Goal: Information Seeking & Learning: Compare options

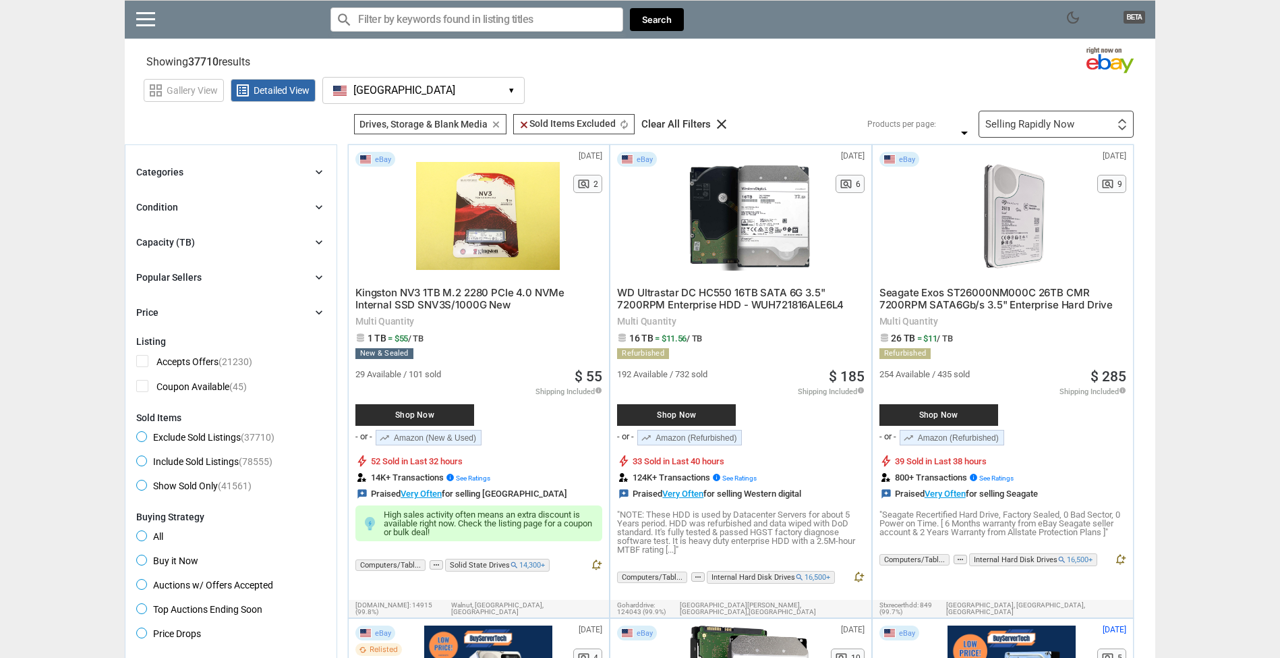
click at [395, 88] on button "[GEOGRAPHIC_DATA] [GEOGRAPHIC_DATA] ▾" at bounding box center [423, 90] width 202 height 27
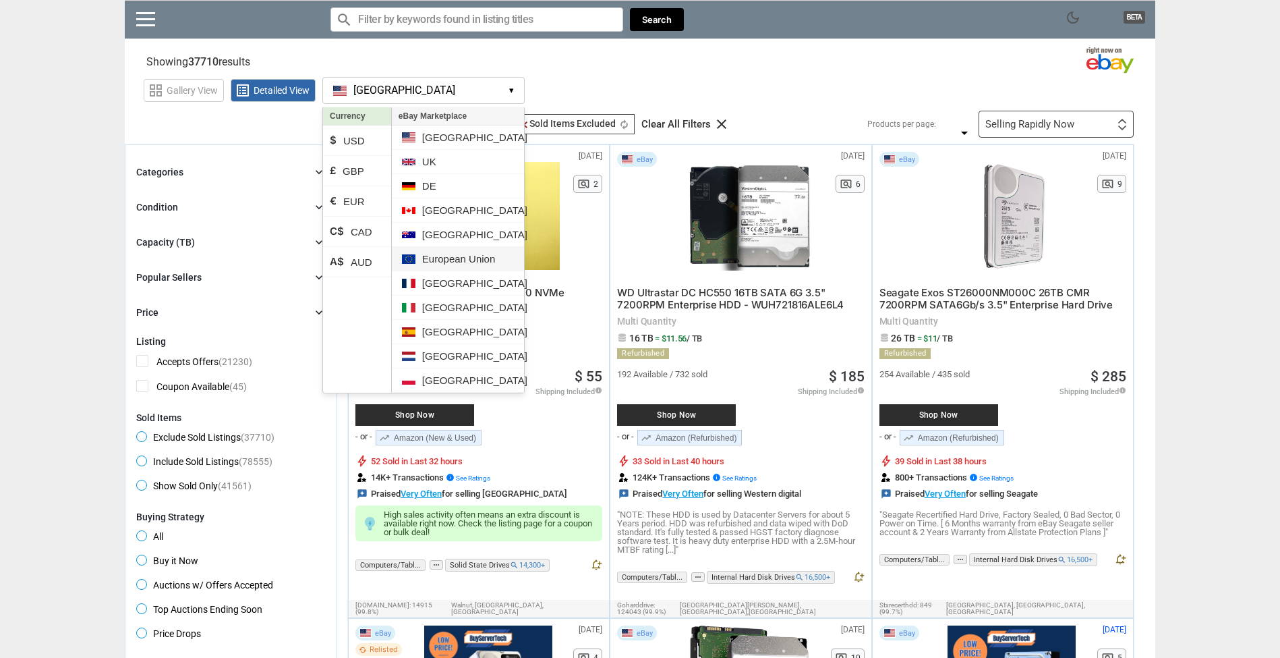
click at [482, 262] on li "European Union" at bounding box center [458, 259] width 132 height 24
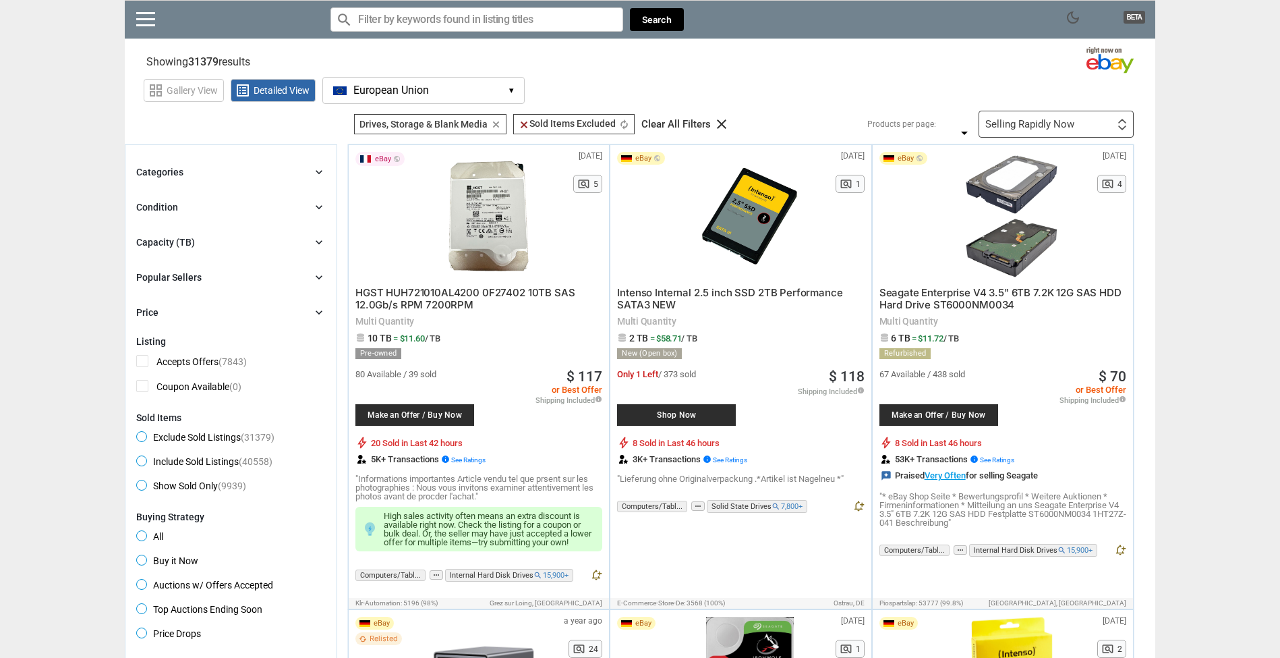
click at [442, 100] on button "European Union EU ▾" at bounding box center [423, 90] width 202 height 27
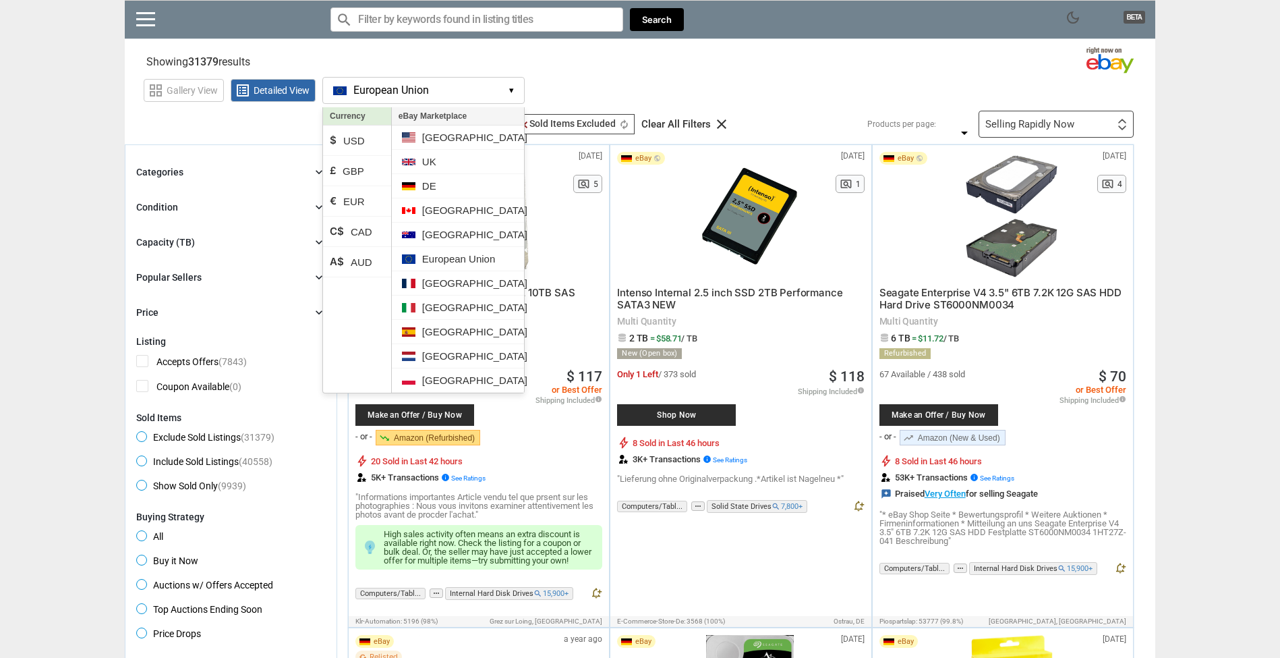
click at [743, 69] on section "Showing 31379 results Loading Results ... (24.51%)" at bounding box center [640, 59] width 1030 height 26
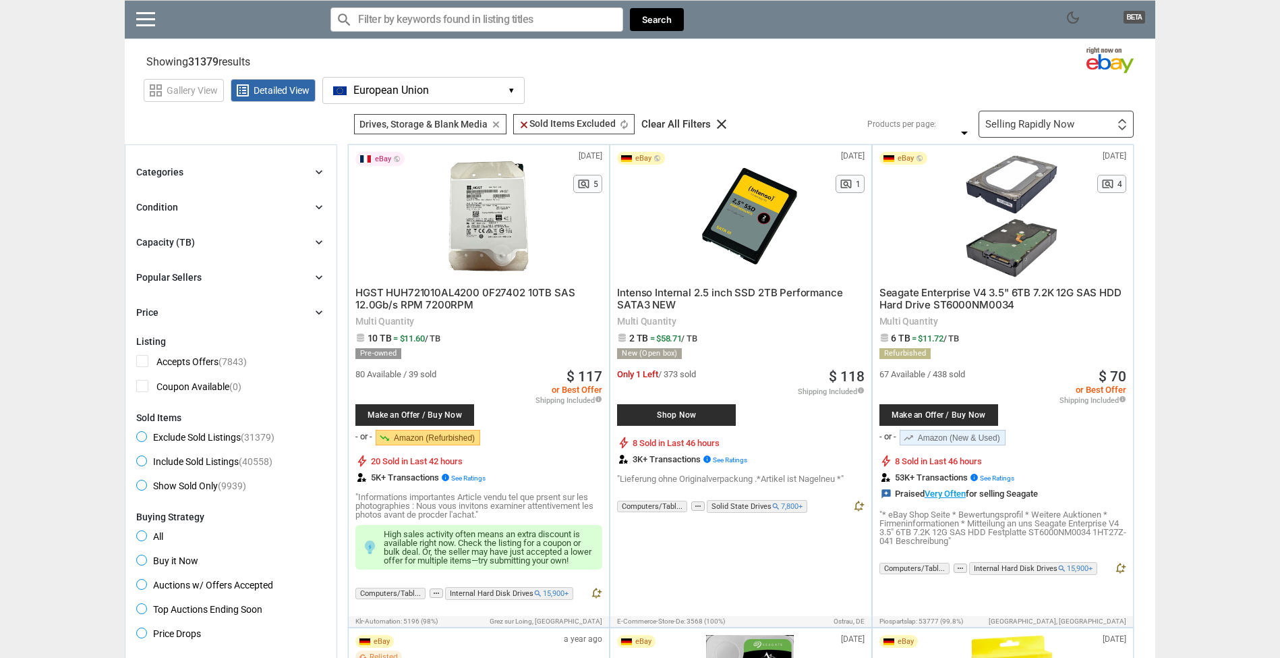
scroll to position [3, 0]
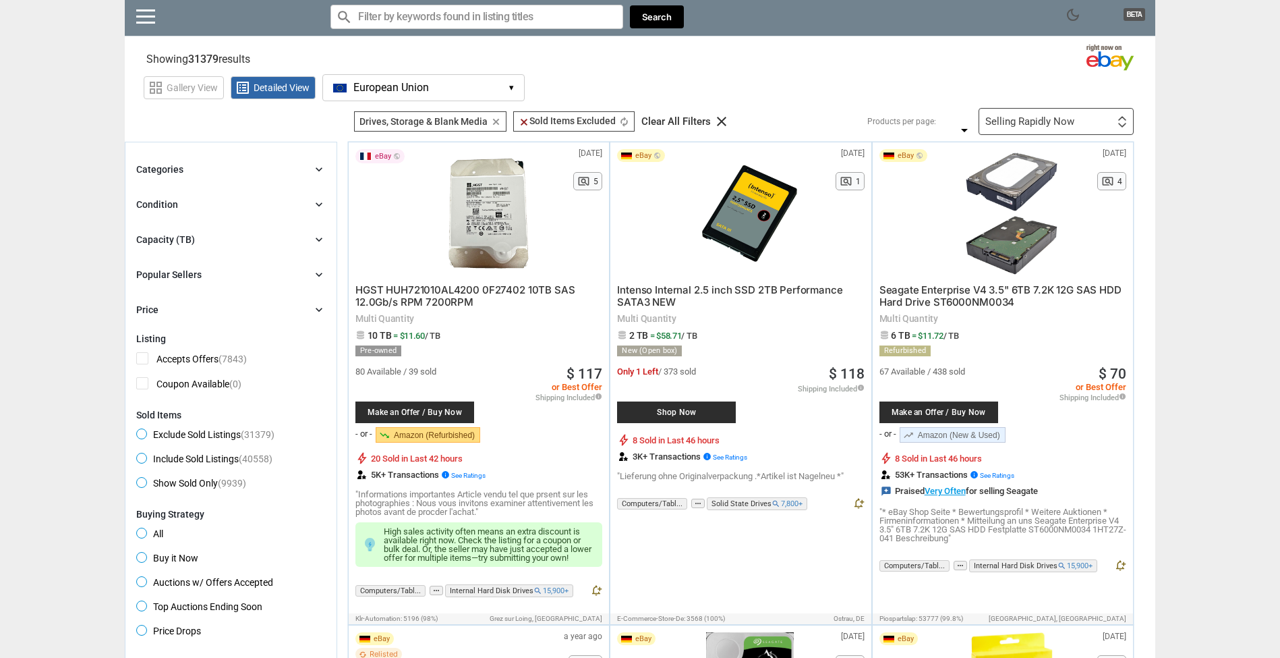
click at [309, 166] on div "Categories chevron_right" at bounding box center [230, 169] width 189 height 16
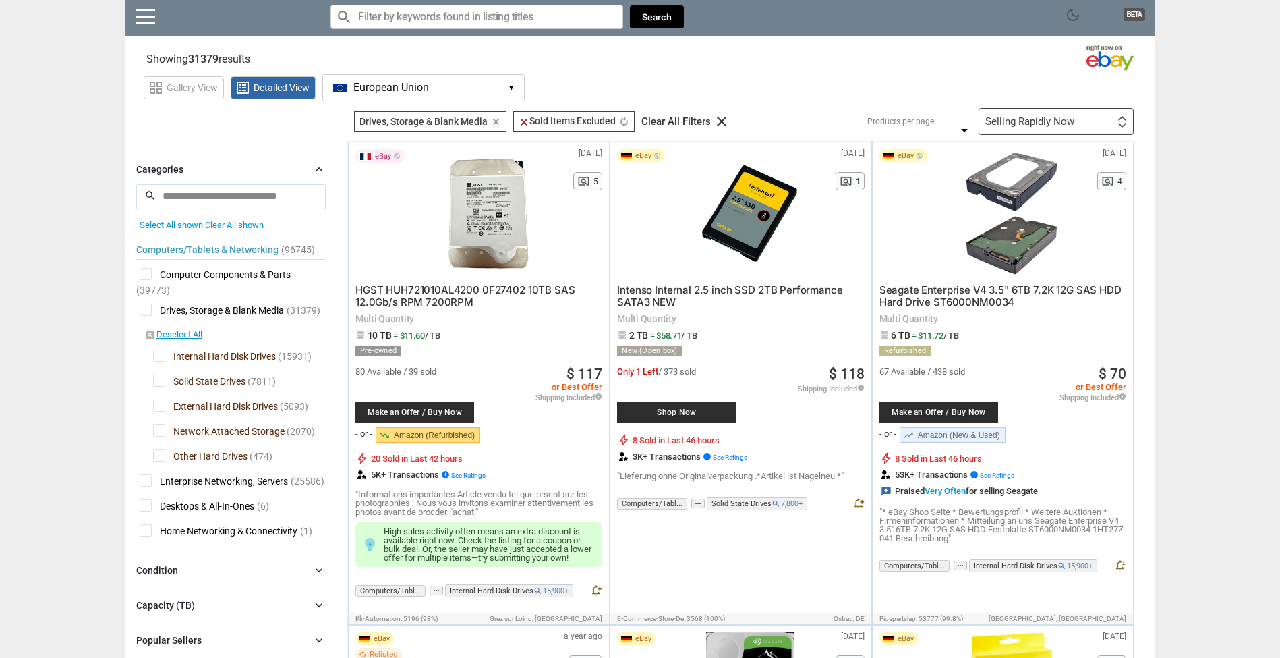
click at [314, 165] on icon "chevron_right" at bounding box center [318, 169] width 13 height 13
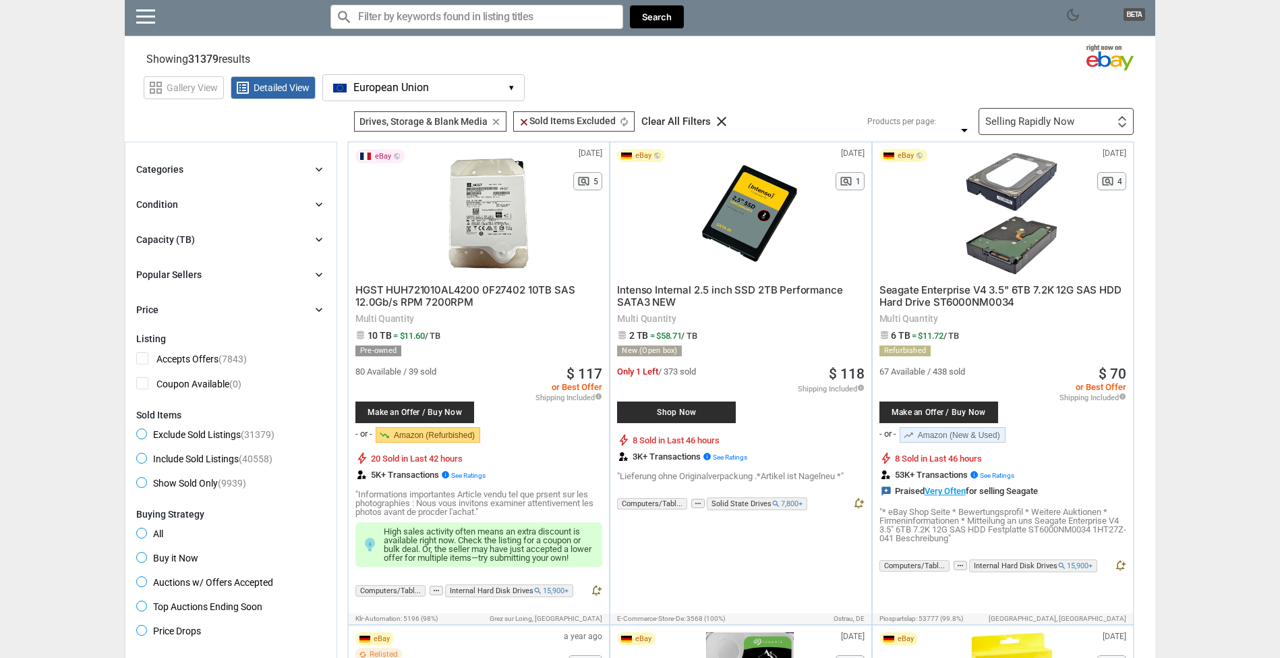
click at [319, 238] on icon "chevron_right" at bounding box center [318, 239] width 13 height 13
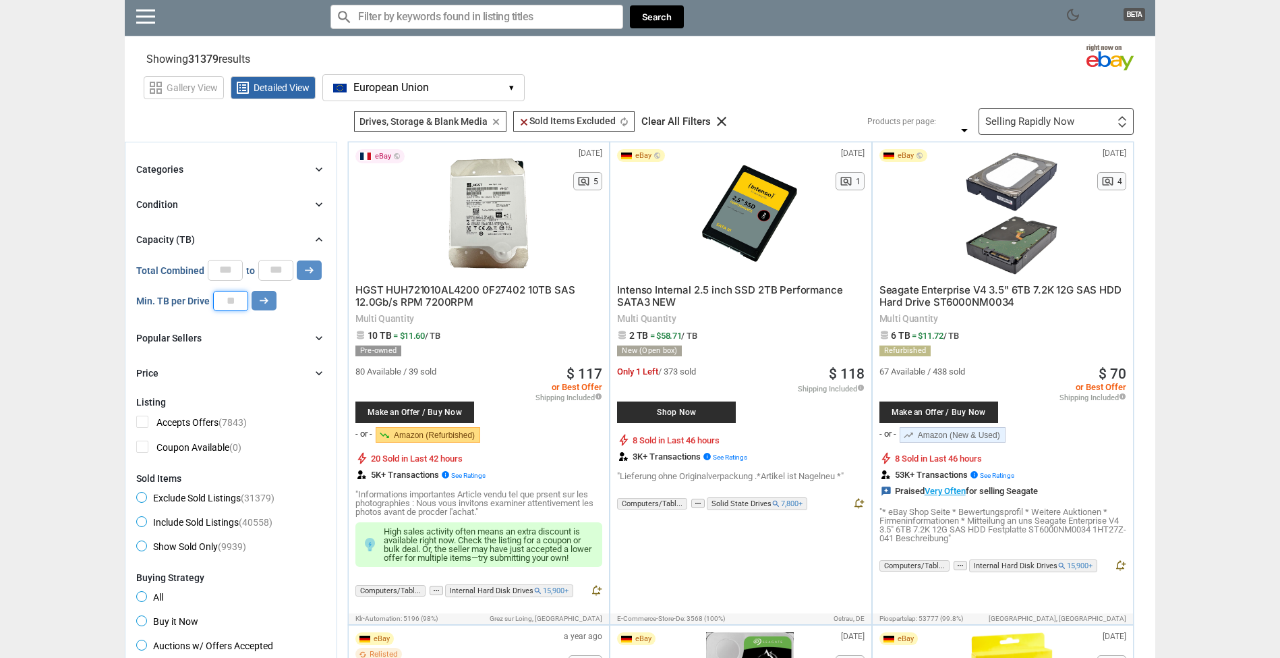
click at [223, 305] on input "number" at bounding box center [230, 301] width 35 height 20
click at [264, 303] on icon "arrow_right_alt" at bounding box center [264, 300] width 13 height 13
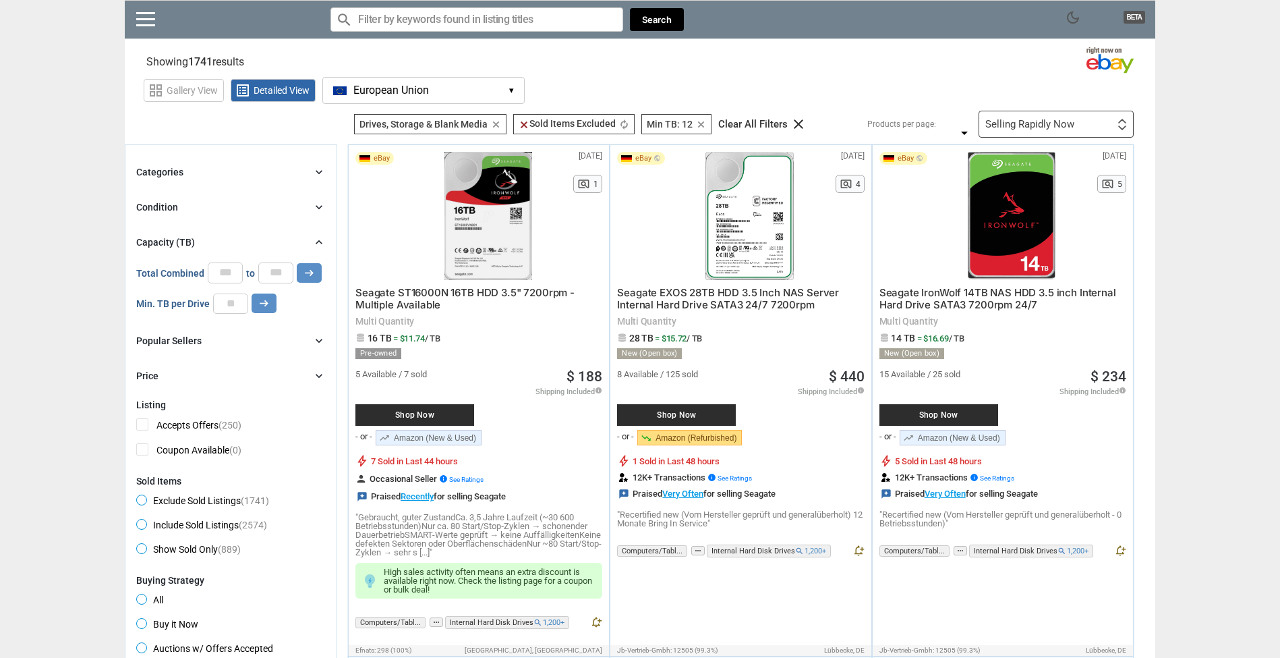
click at [365, 85] on span "European Union" at bounding box center [391, 90] width 76 height 12
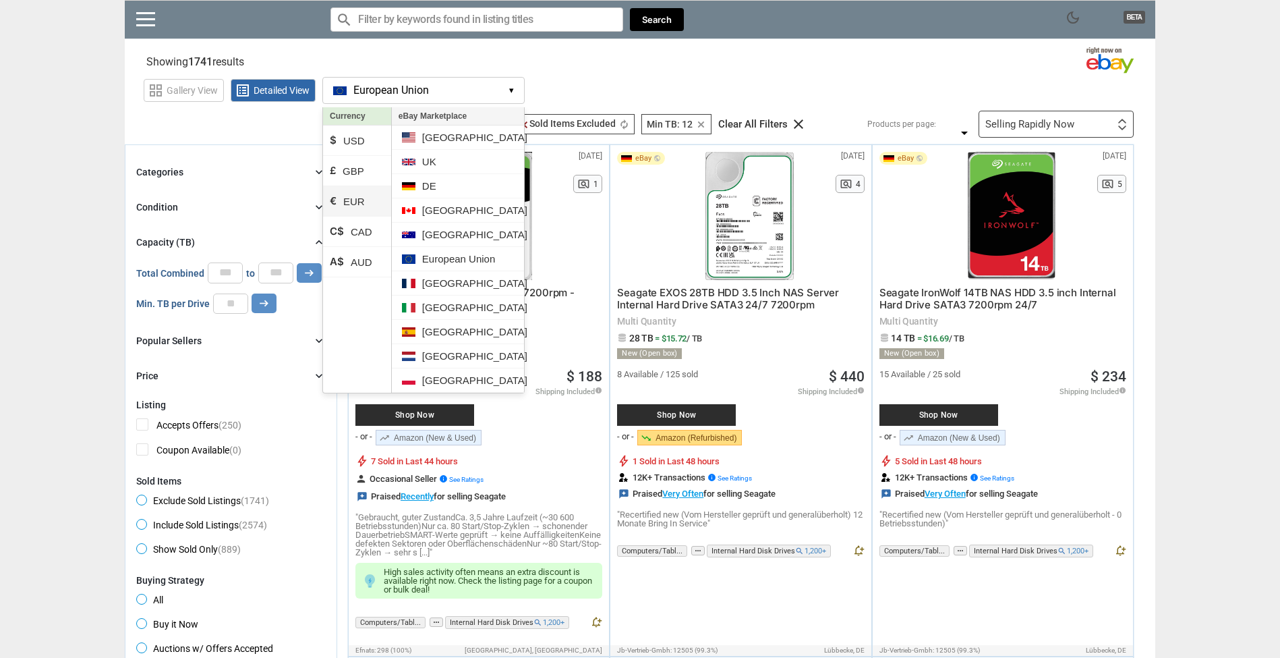
click at [361, 208] on li "€ EUR" at bounding box center [357, 201] width 68 height 30
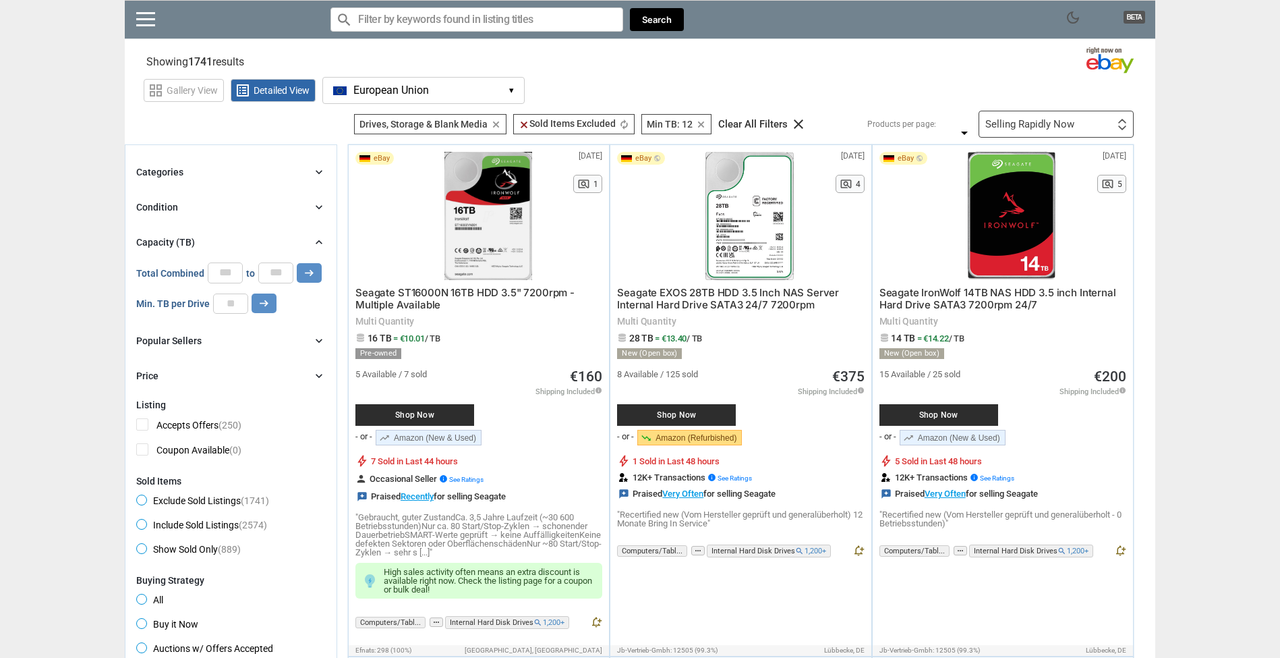
click at [317, 172] on icon "chevron_right" at bounding box center [318, 171] width 13 height 13
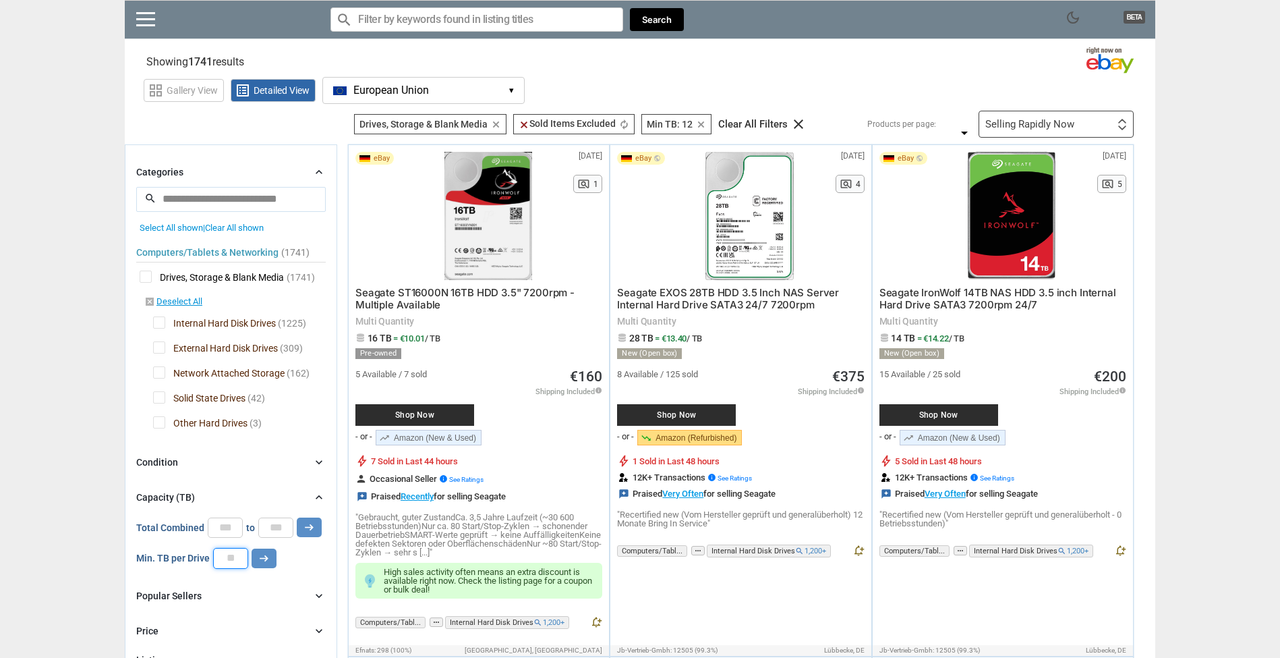
click at [234, 550] on input "**" at bounding box center [230, 558] width 35 height 20
type input "*"
click at [307, 527] on button "arrow_right_alt" at bounding box center [309, 527] width 25 height 20
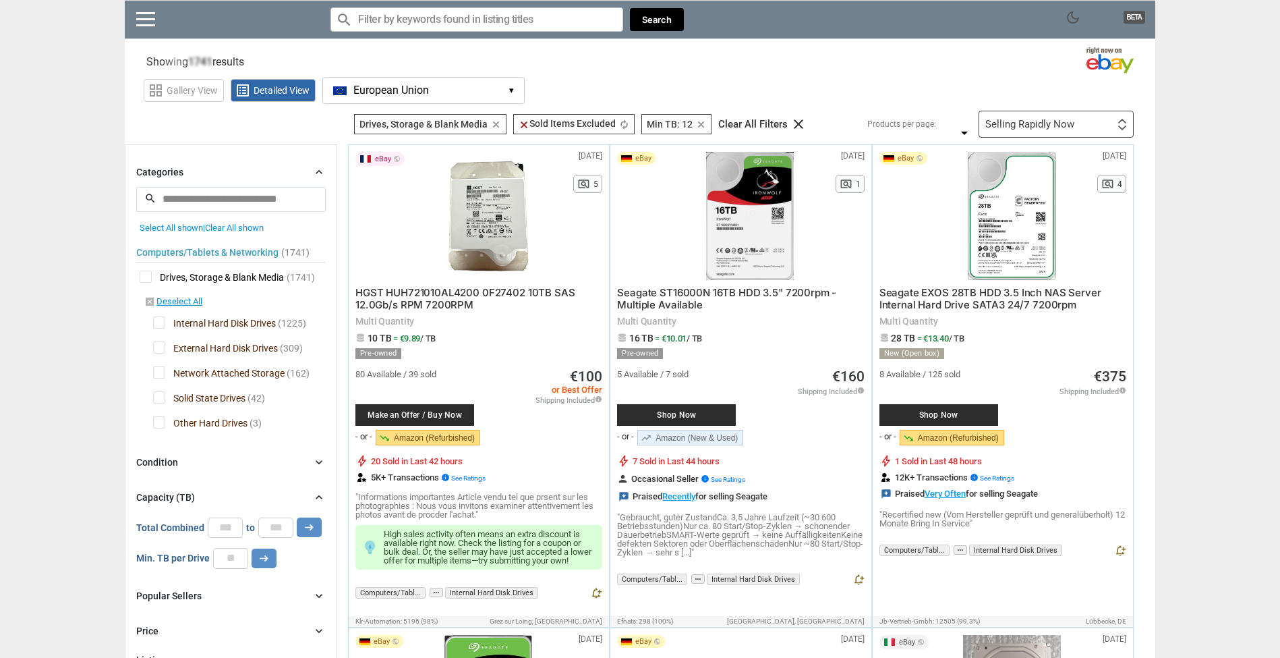
click at [157, 328] on span "Internal Hard Disk Drives" at bounding box center [214, 324] width 123 height 17
click at [162, 342] on span "External Hard Disk Drives" at bounding box center [215, 349] width 125 height 17
click at [158, 320] on span "Internal Hard Disk Drives" at bounding box center [214, 324] width 123 height 17
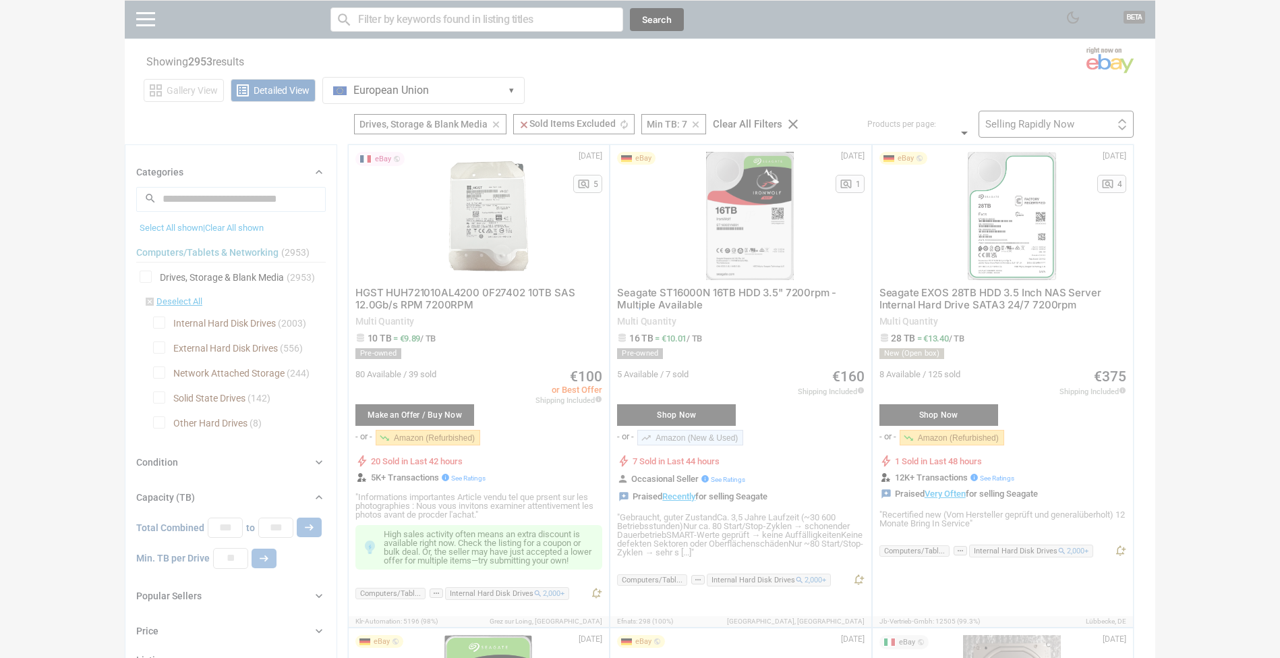
click at [160, 376] on div at bounding box center [640, 329] width 1280 height 658
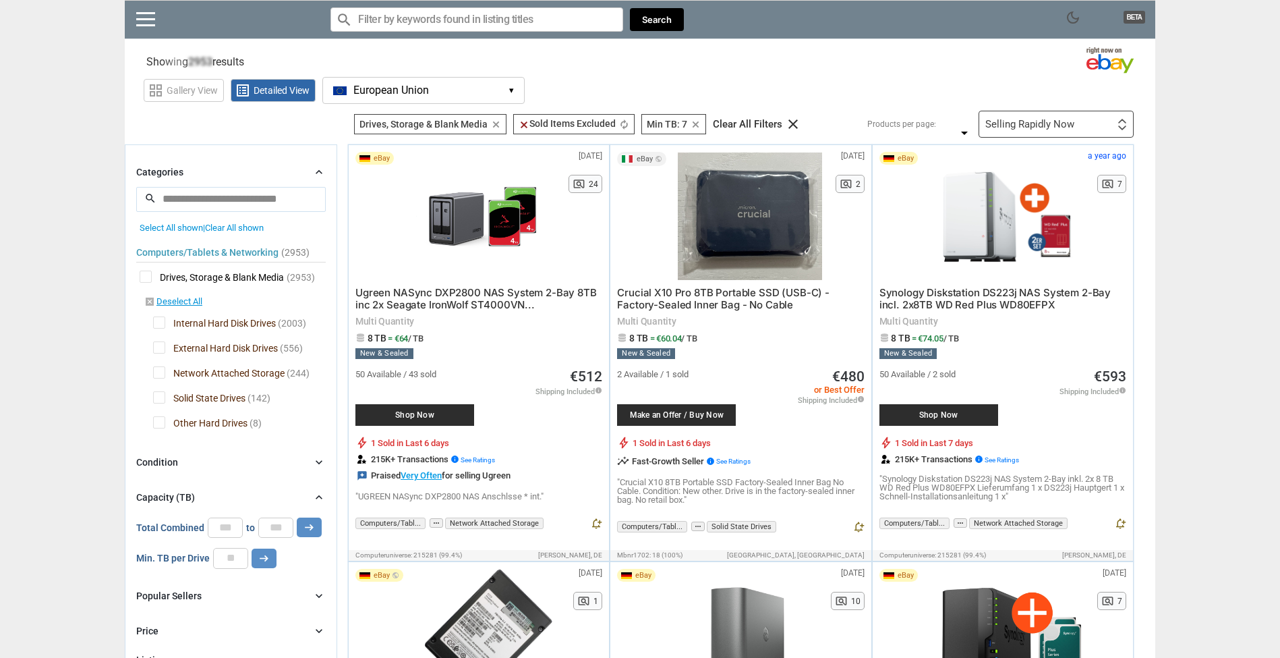
click at [156, 373] on span "Network Attached Storage" at bounding box center [219, 374] width 132 height 17
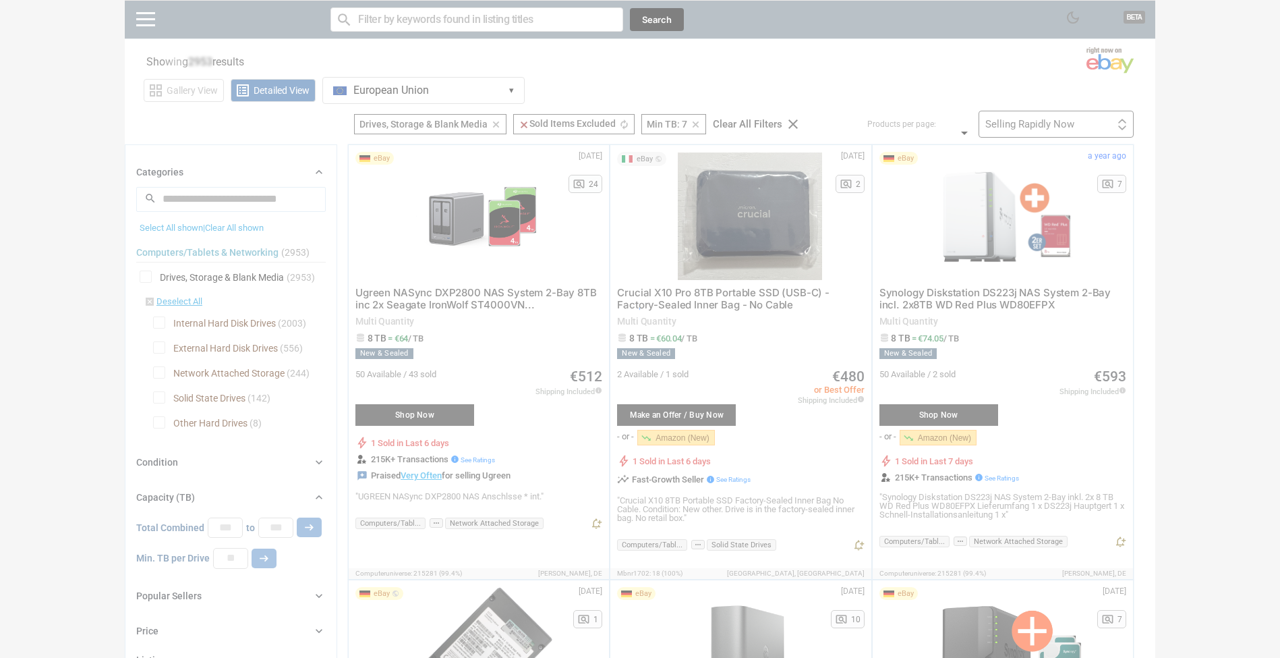
click at [157, 421] on div at bounding box center [640, 329] width 1280 height 658
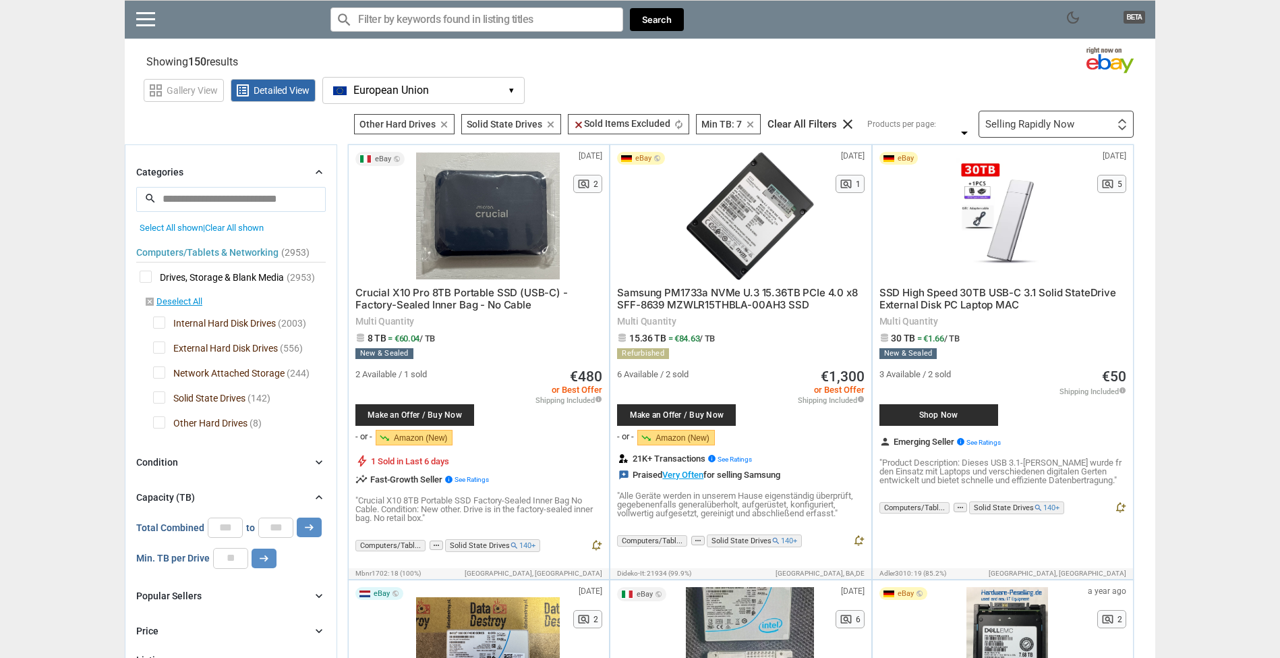
click at [163, 419] on span "Other Hard Drives" at bounding box center [200, 424] width 94 height 17
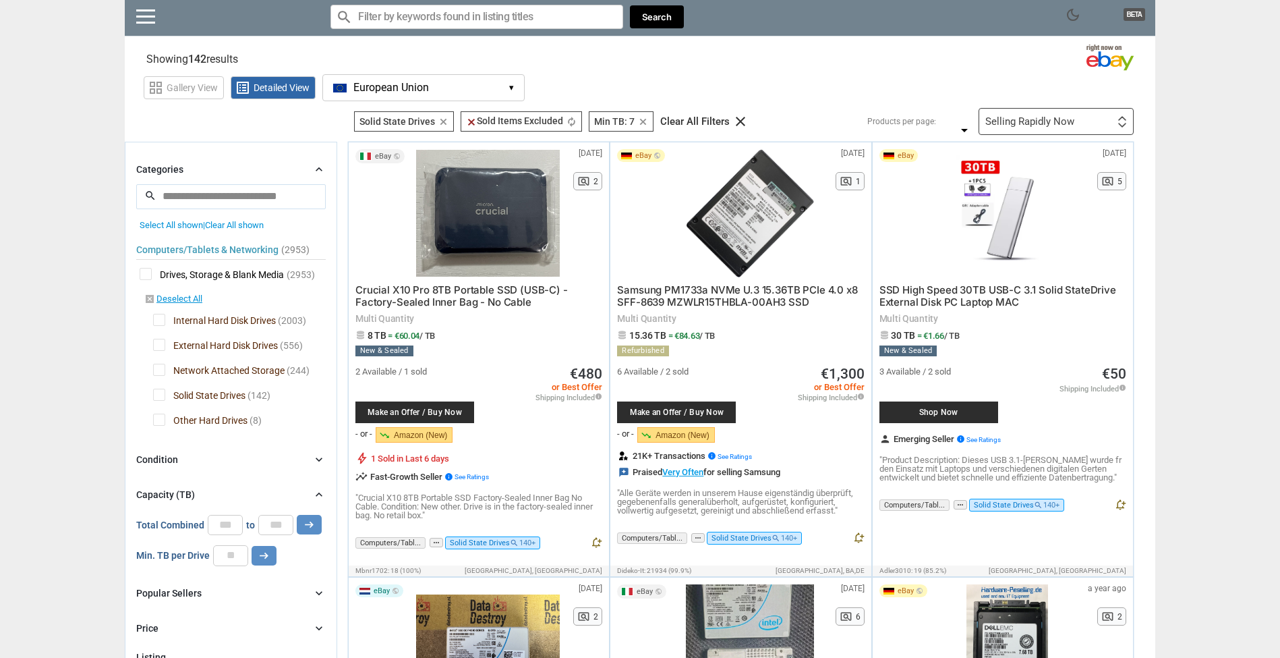
click at [1067, 118] on div "Selling Rapidly Now" at bounding box center [1029, 122] width 89 height 10
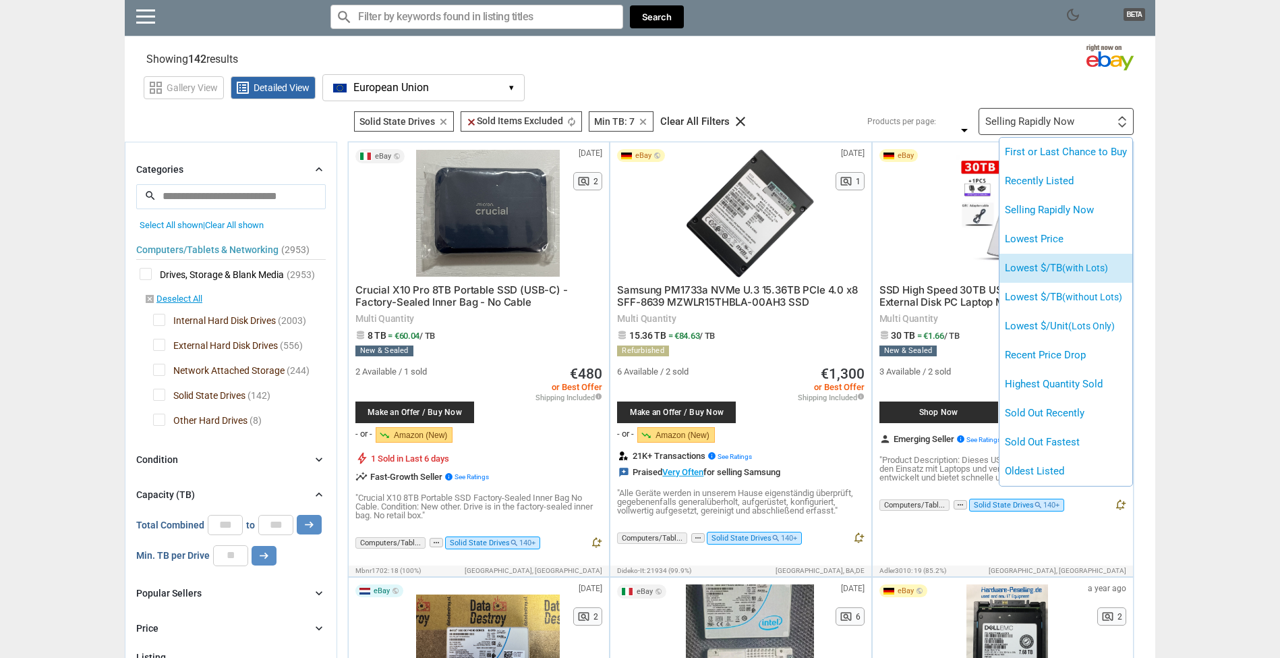
click at [1076, 273] on li "Lowest $/TB (with Lots)" at bounding box center [1065, 268] width 133 height 29
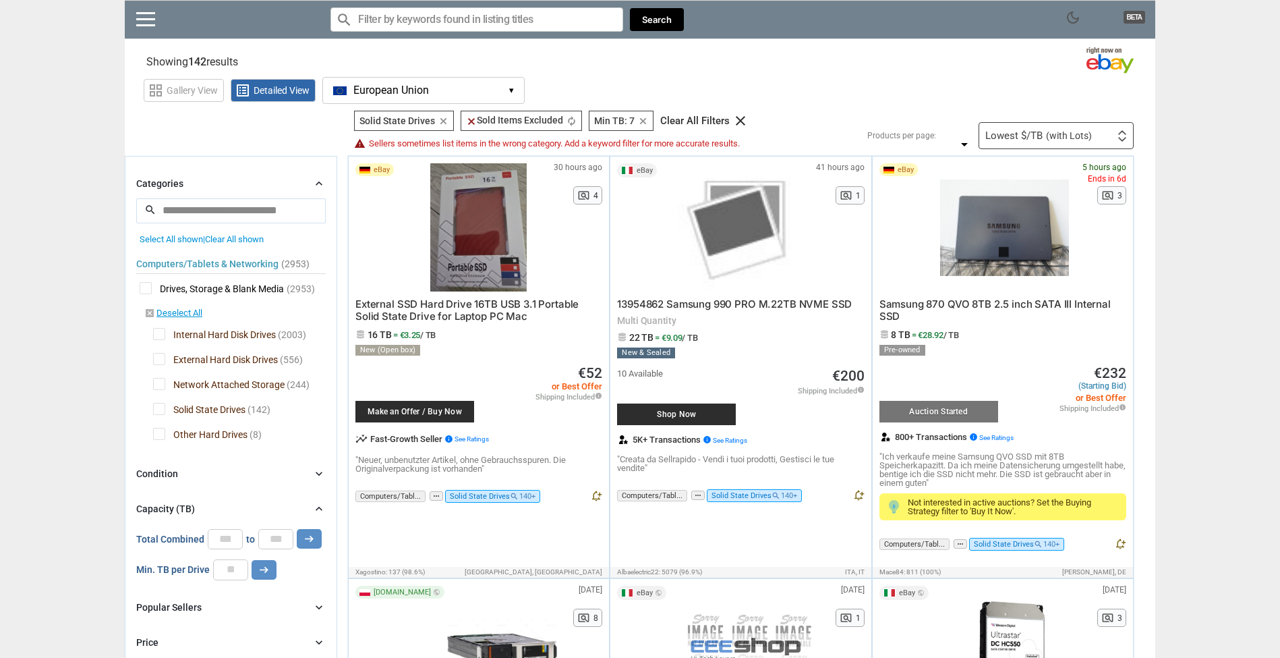
click at [442, 119] on icon "clear" at bounding box center [443, 121] width 10 height 10
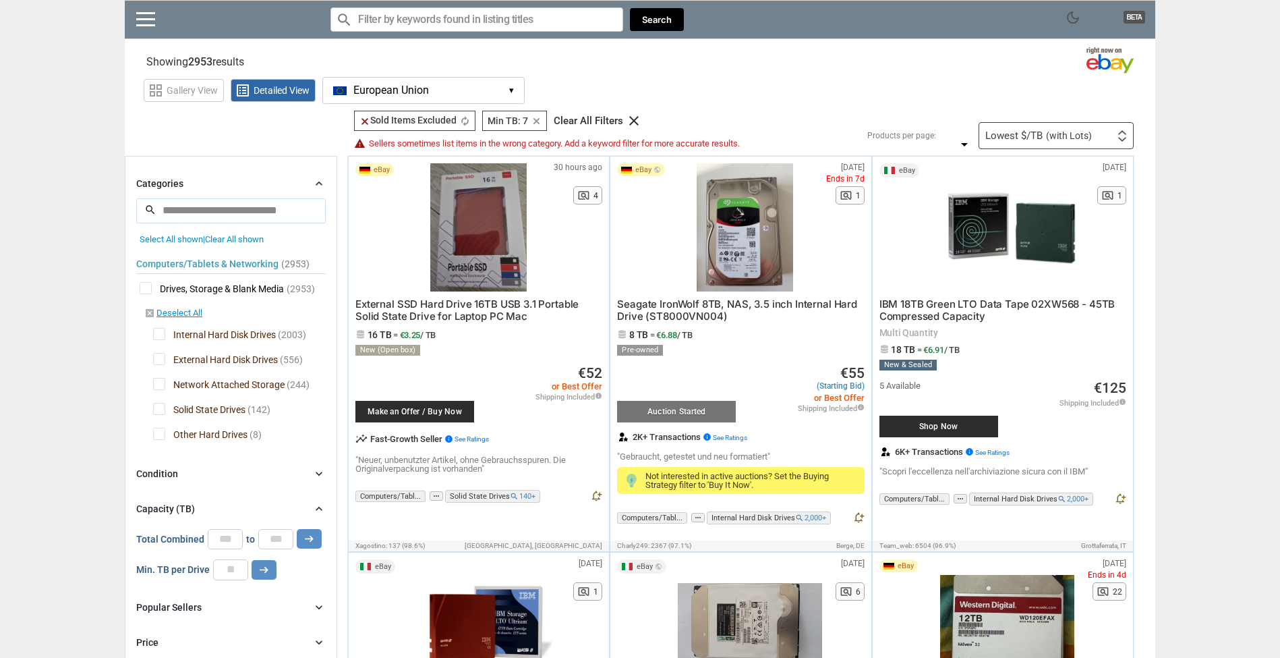
click at [191, 202] on input "search" at bounding box center [230, 210] width 189 height 24
click at [196, 311] on link "disabled_by_default Deselect All" at bounding box center [173, 314] width 58 height 12
click at [175, 310] on link "disabled_by_default Deselect All" at bounding box center [173, 314] width 58 height 12
click at [151, 283] on span "Drives, Storage & Blank Media" at bounding box center [212, 290] width 144 height 17
click at [595, 144] on span "Sellers sometimes list items in the wrong category. Add a keyword filter for mo…" at bounding box center [554, 143] width 371 height 9
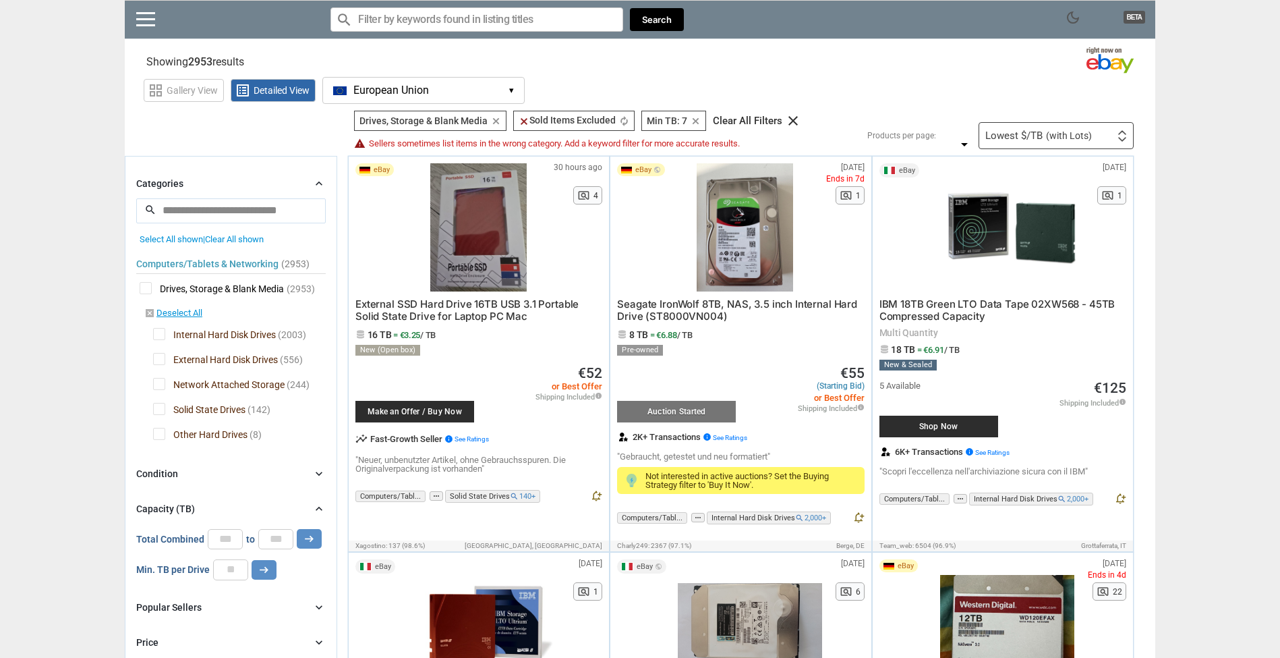
click at [521, 19] on input "Search for models" at bounding box center [476, 19] width 293 height 24
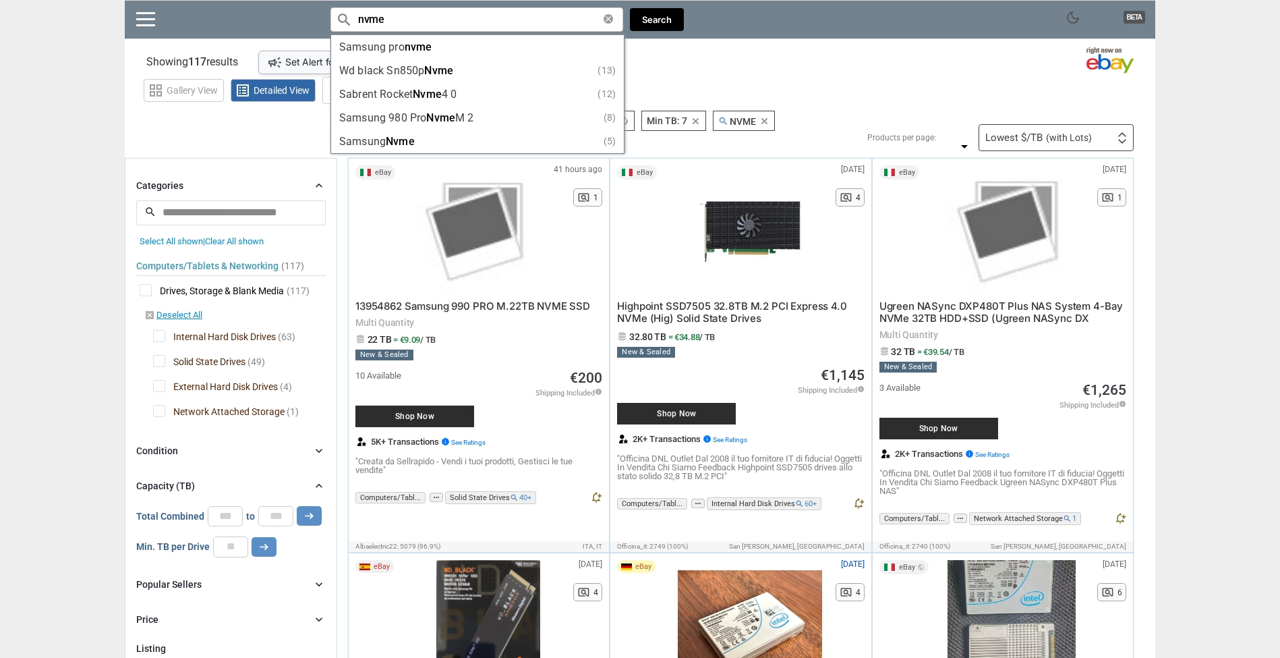
click at [129, 146] on section "See all types of deals we can find for you! All Listings All Deal Potentials AI…" at bounding box center [640, 131] width 1030 height 40
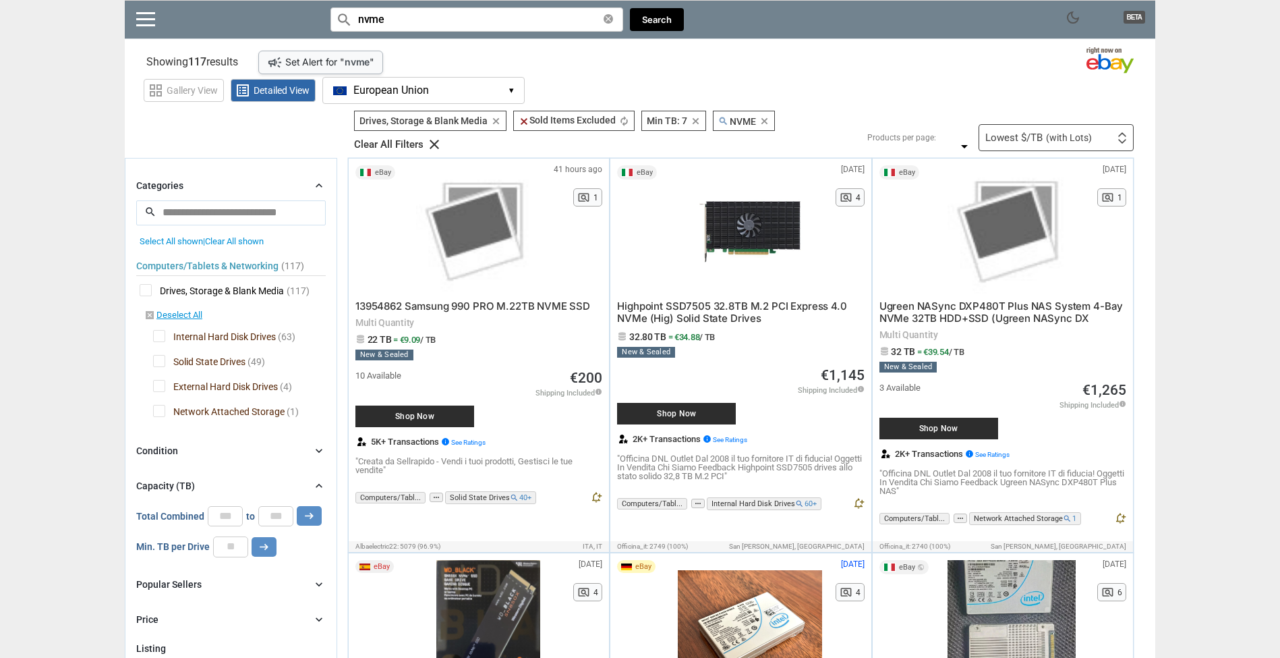
click at [398, 19] on input "nvme" at bounding box center [476, 19] width 293 height 24
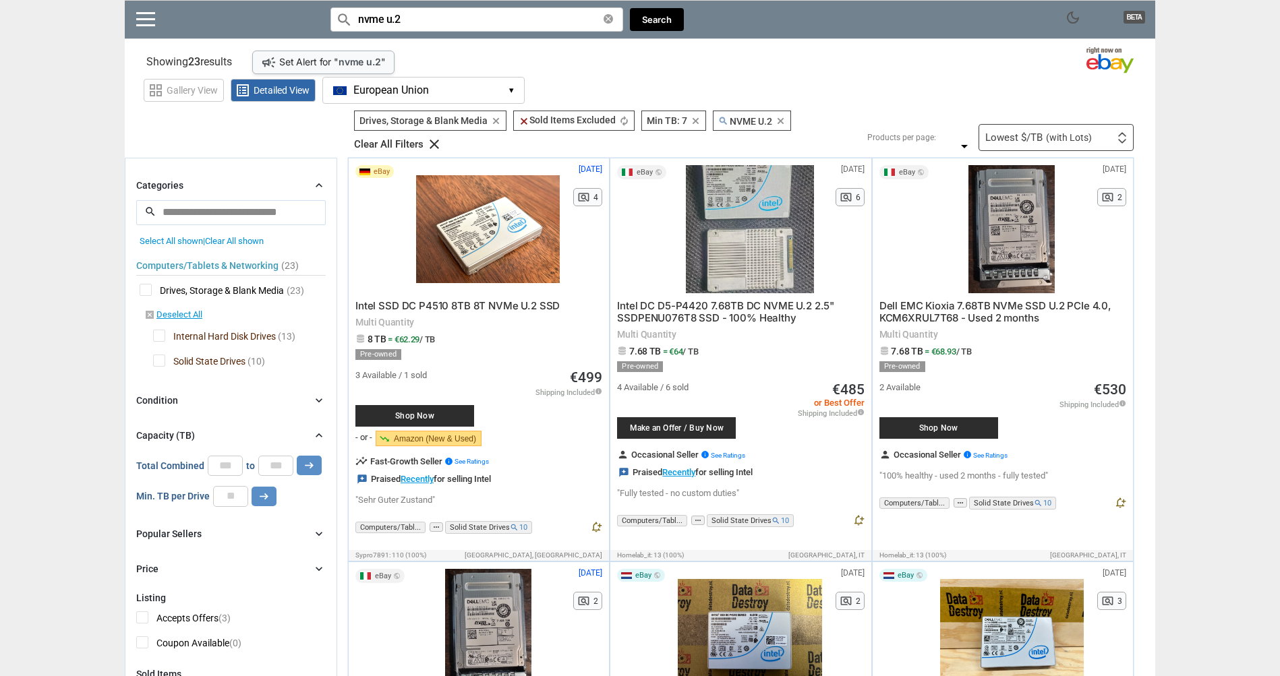
type input "nvme u.2"
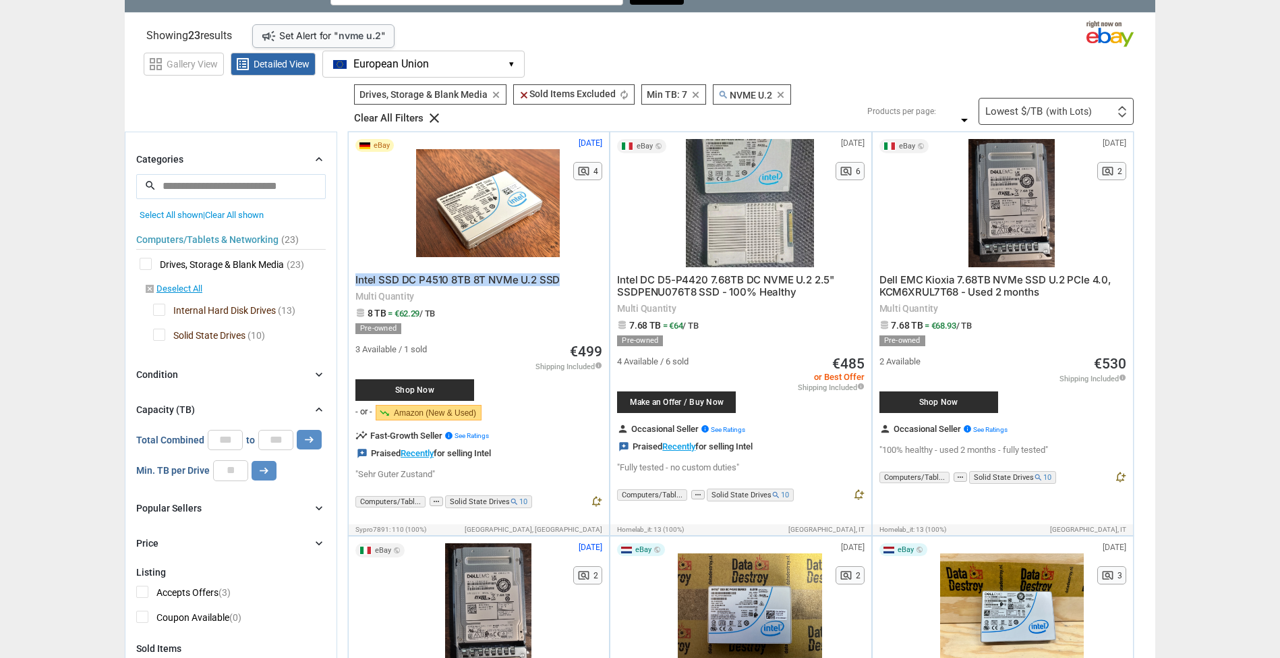
scroll to position [273, 0]
